Goal: Information Seeking & Learning: Learn about a topic

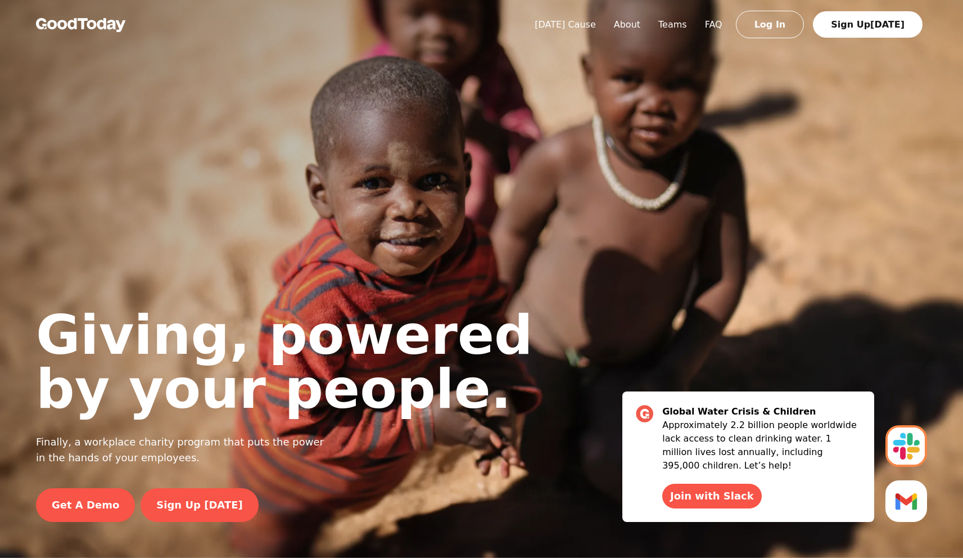
click at [96, 30] on img at bounding box center [81, 25] width 90 height 14
click at [603, 24] on link "[DATE] Cause" at bounding box center [565, 24] width 79 height 11
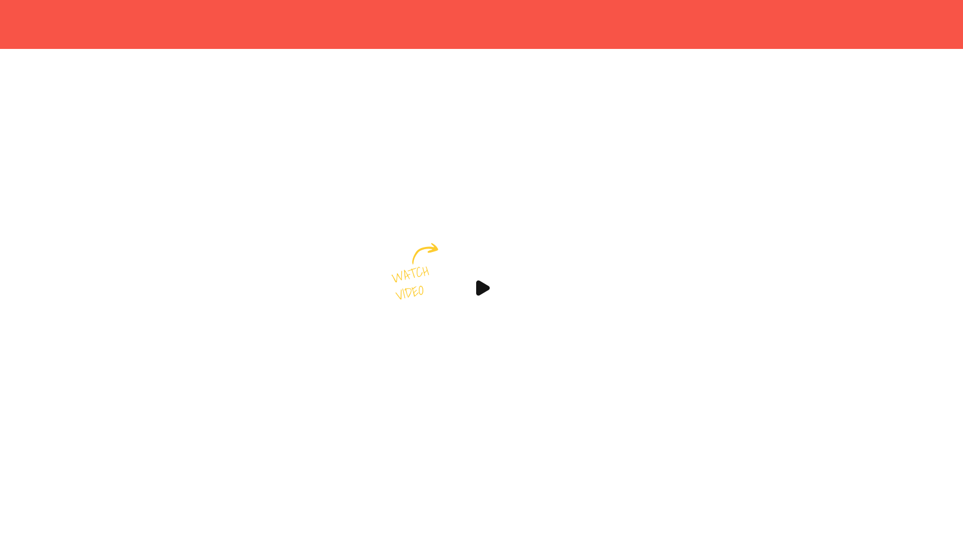
scroll to position [509, 0]
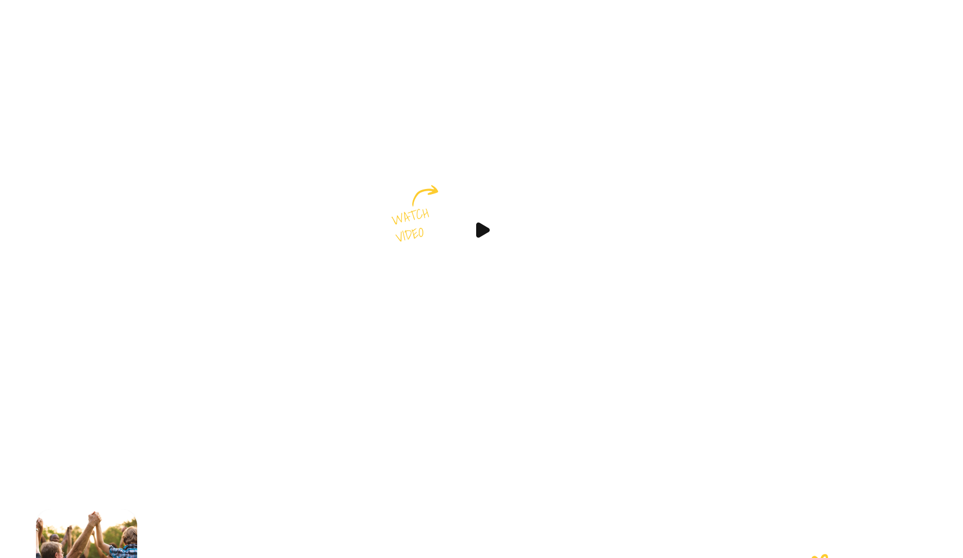
click at [471, 249] on img at bounding box center [481, 229] width 67 height 67
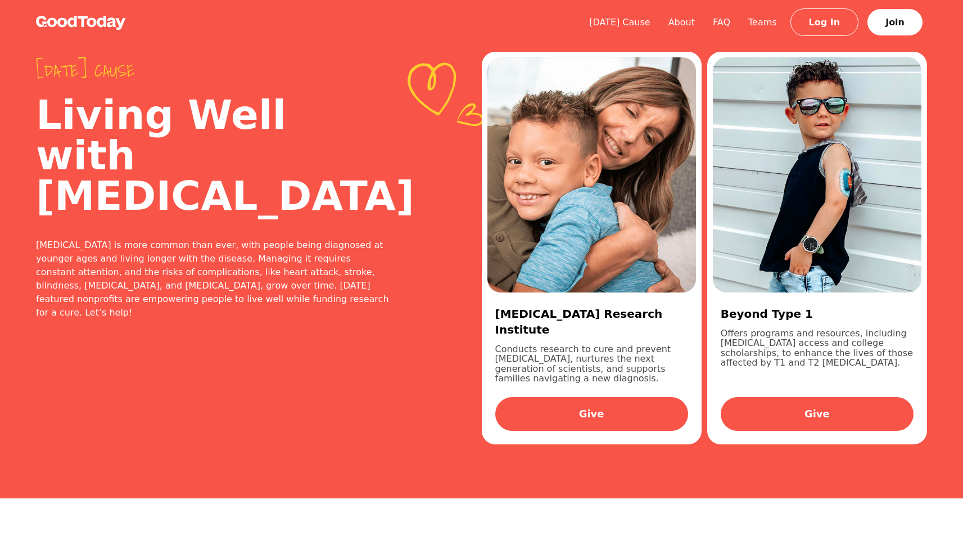
scroll to position [0, 0]
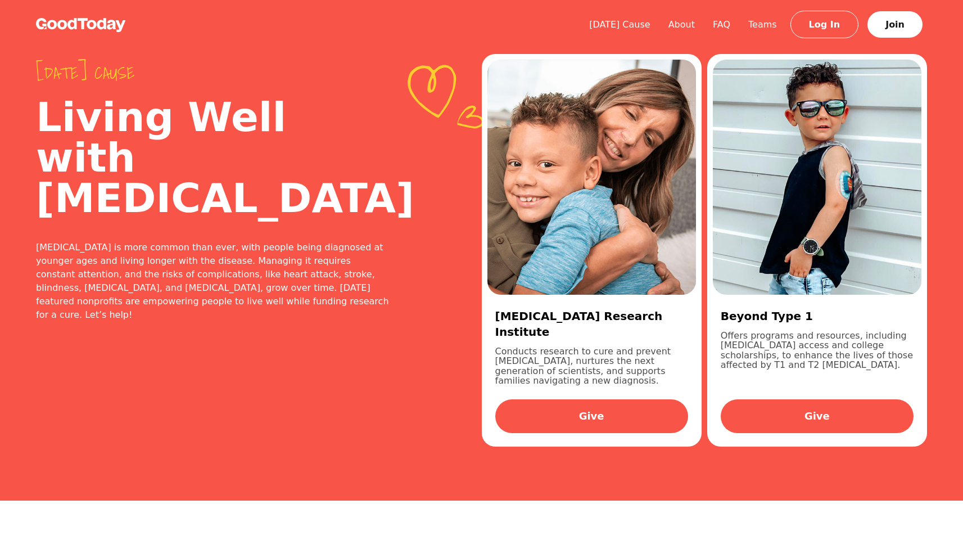
click at [102, 25] on img at bounding box center [81, 25] width 90 height 14
click at [104, 22] on img at bounding box center [81, 25] width 90 height 14
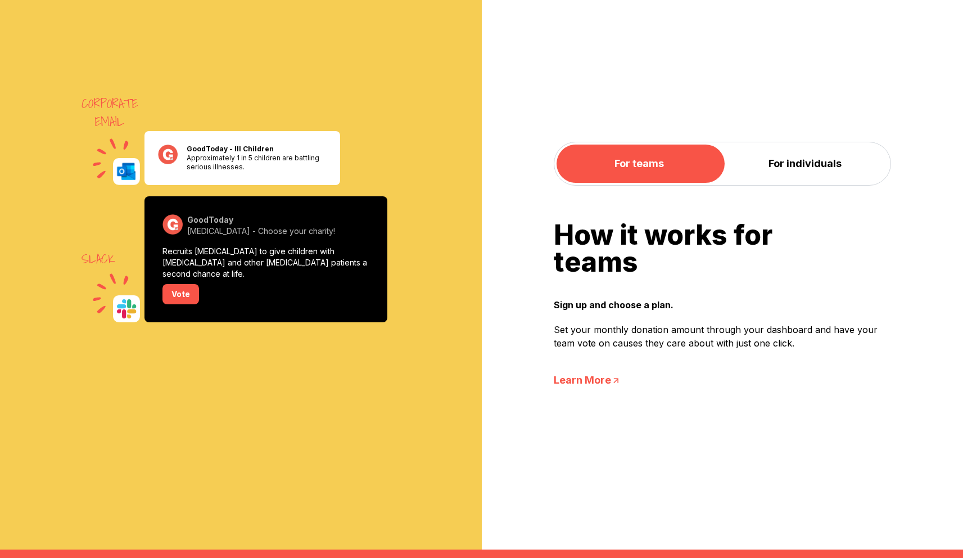
scroll to position [1001, 0]
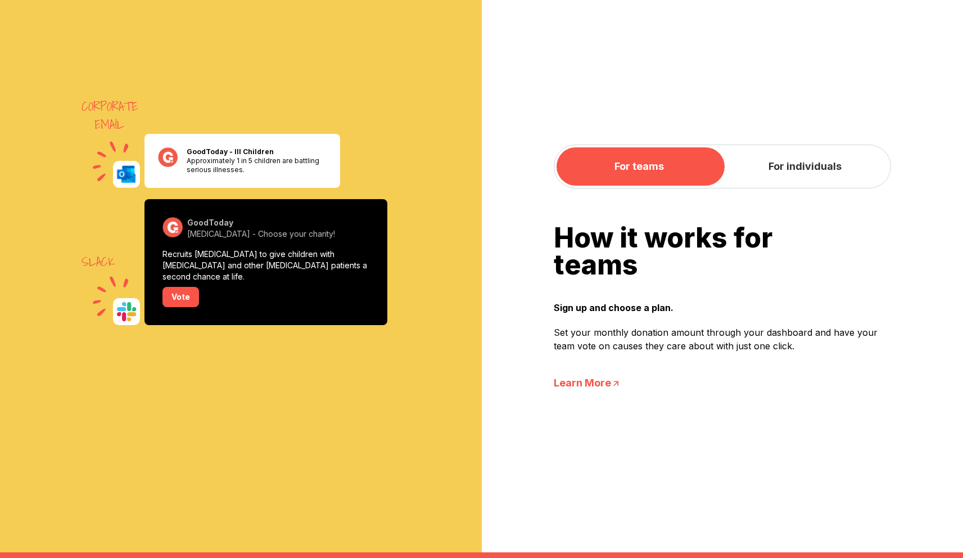
click at [790, 159] on button "For individuals" at bounding box center [805, 166] width 166 height 38
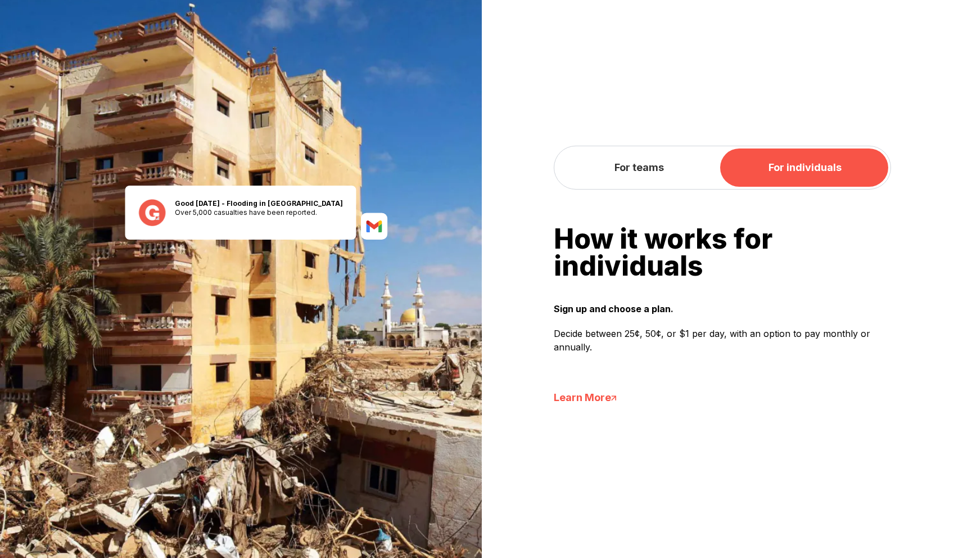
click at [706, 178] on button "For teams" at bounding box center [640, 167] width 166 height 38
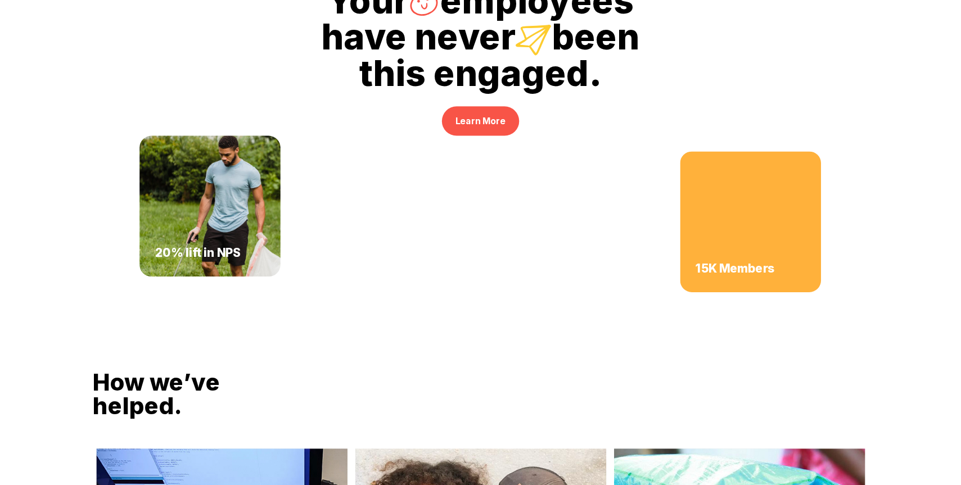
scroll to position [2618, 0]
